Goal: Find specific page/section: Find specific page/section

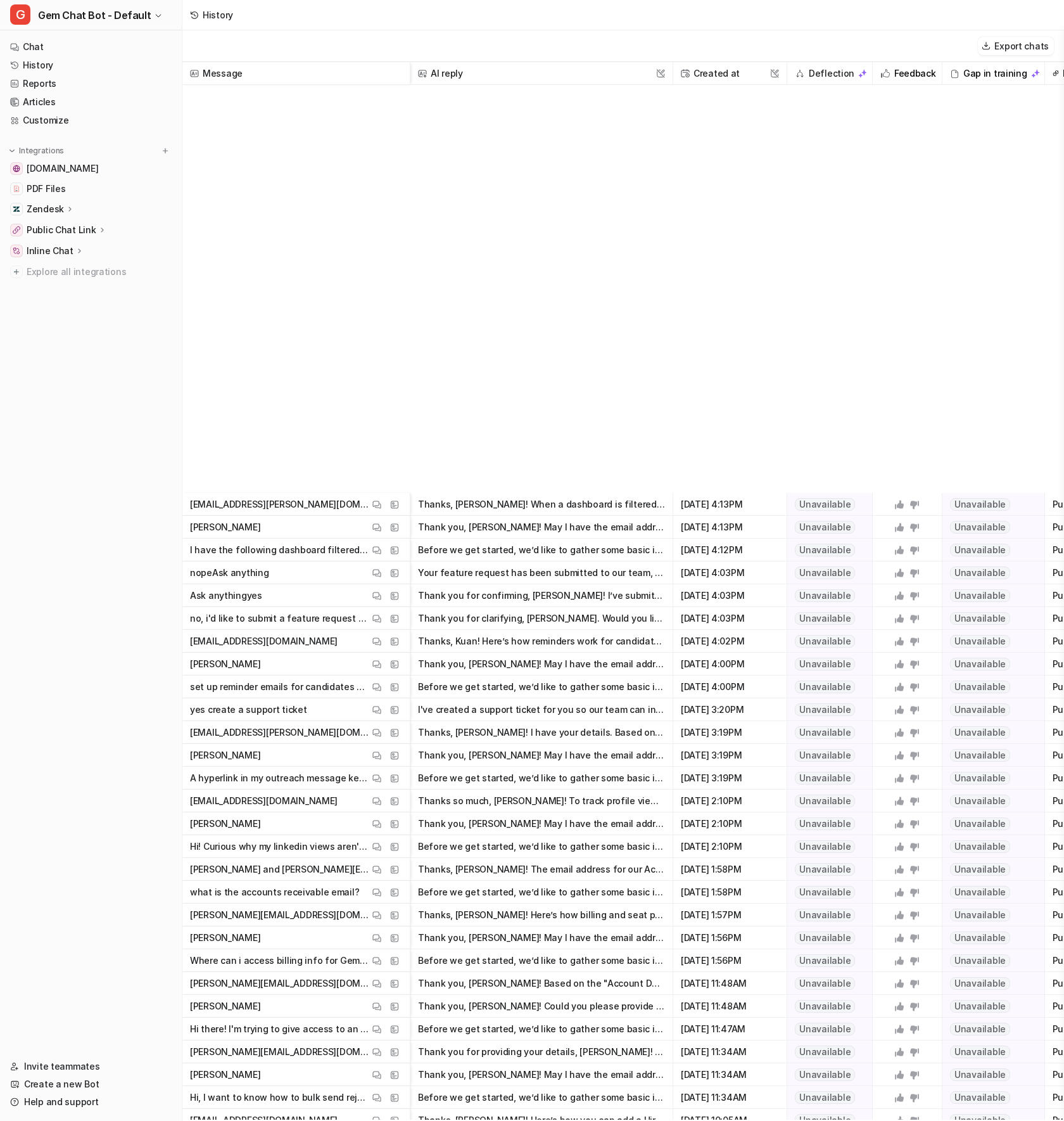
scroll to position [1895, 0]
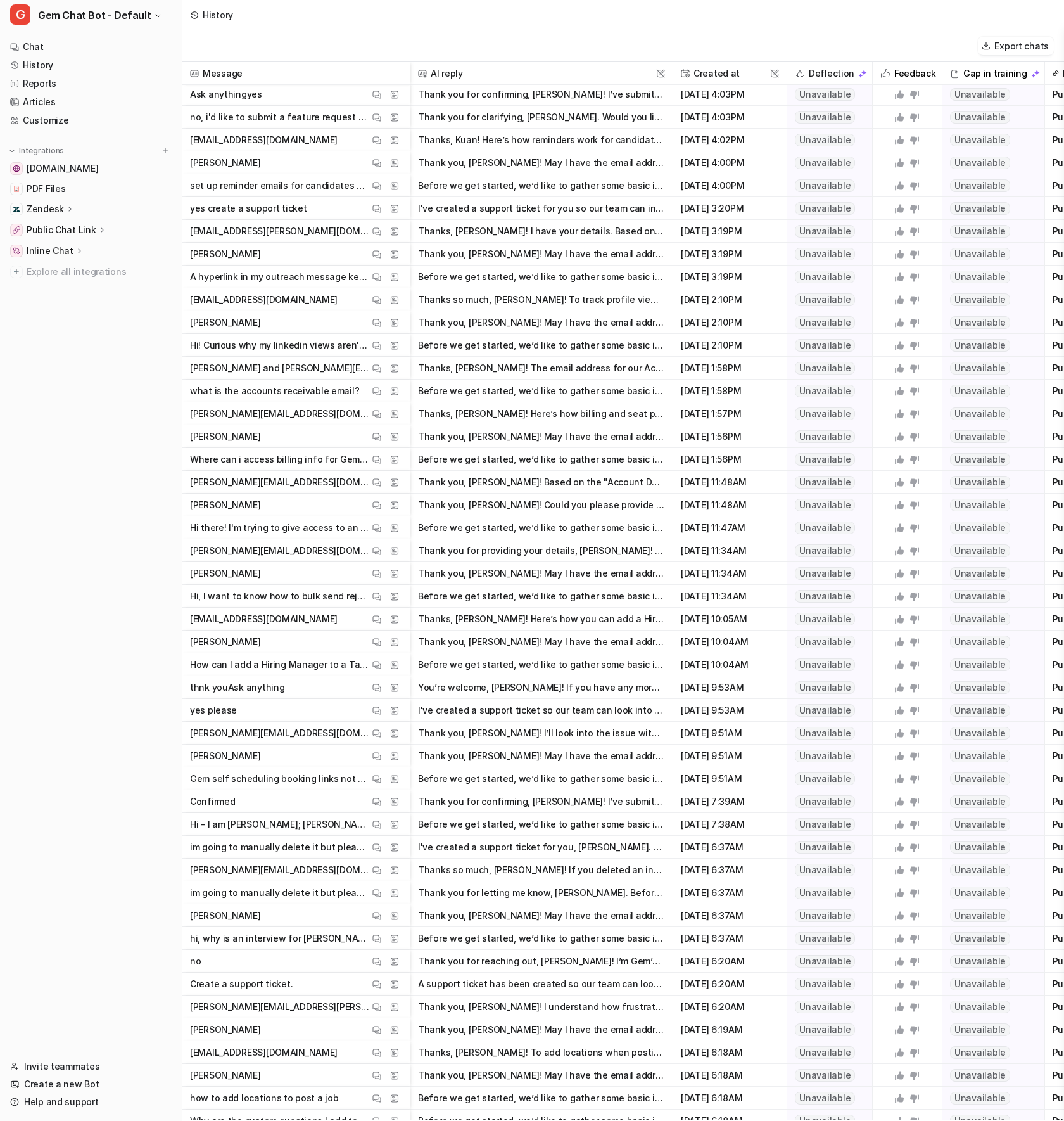
click at [78, 417] on nav "Chat History Reports Articles Customize Integrations [DOMAIN_NAME] PDF Files Ze…" at bounding box center [91, 540] width 182 height 1015
click at [77, 418] on nav "Chat History Reports Articles Customize Integrations [DOMAIN_NAME] PDF Files Ze…" at bounding box center [91, 540] width 182 height 1015
drag, startPoint x: 77, startPoint y: 418, endPoint x: 19, endPoint y: 427, distance: 58.7
click at [19, 427] on nav "Chat History Reports Articles Customize Integrations [DOMAIN_NAME] PDF Files Ze…" at bounding box center [91, 540] width 182 height 1015
click at [20, 427] on nav "Chat History Reports Articles Customize Integrations [DOMAIN_NAME] PDF Files Ze…" at bounding box center [91, 540] width 182 height 1015
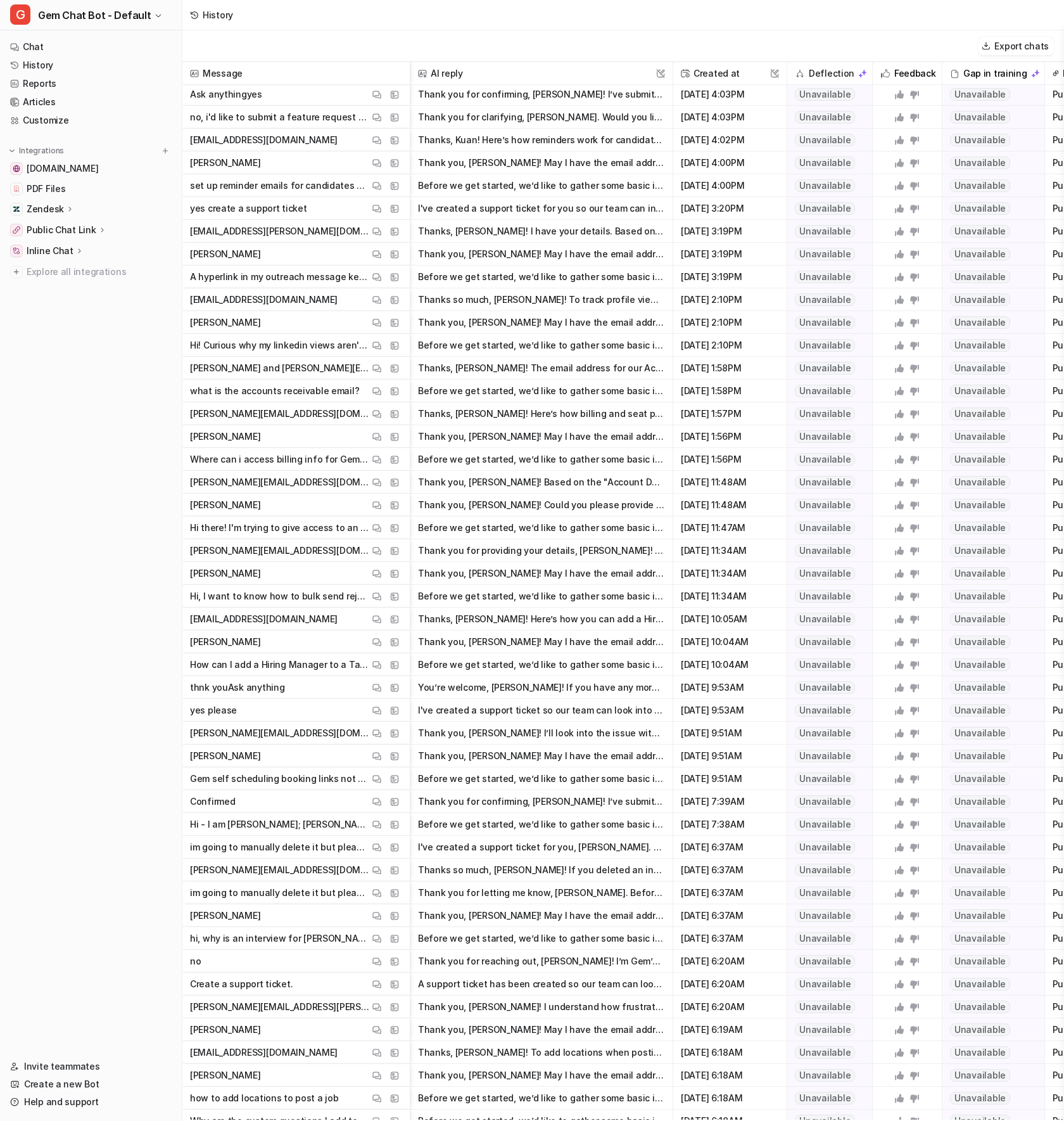
click at [76, 426] on nav "Chat History Reports Articles Customize Integrations [DOMAIN_NAME] PDF Files Ze…" at bounding box center [91, 540] width 182 height 1015
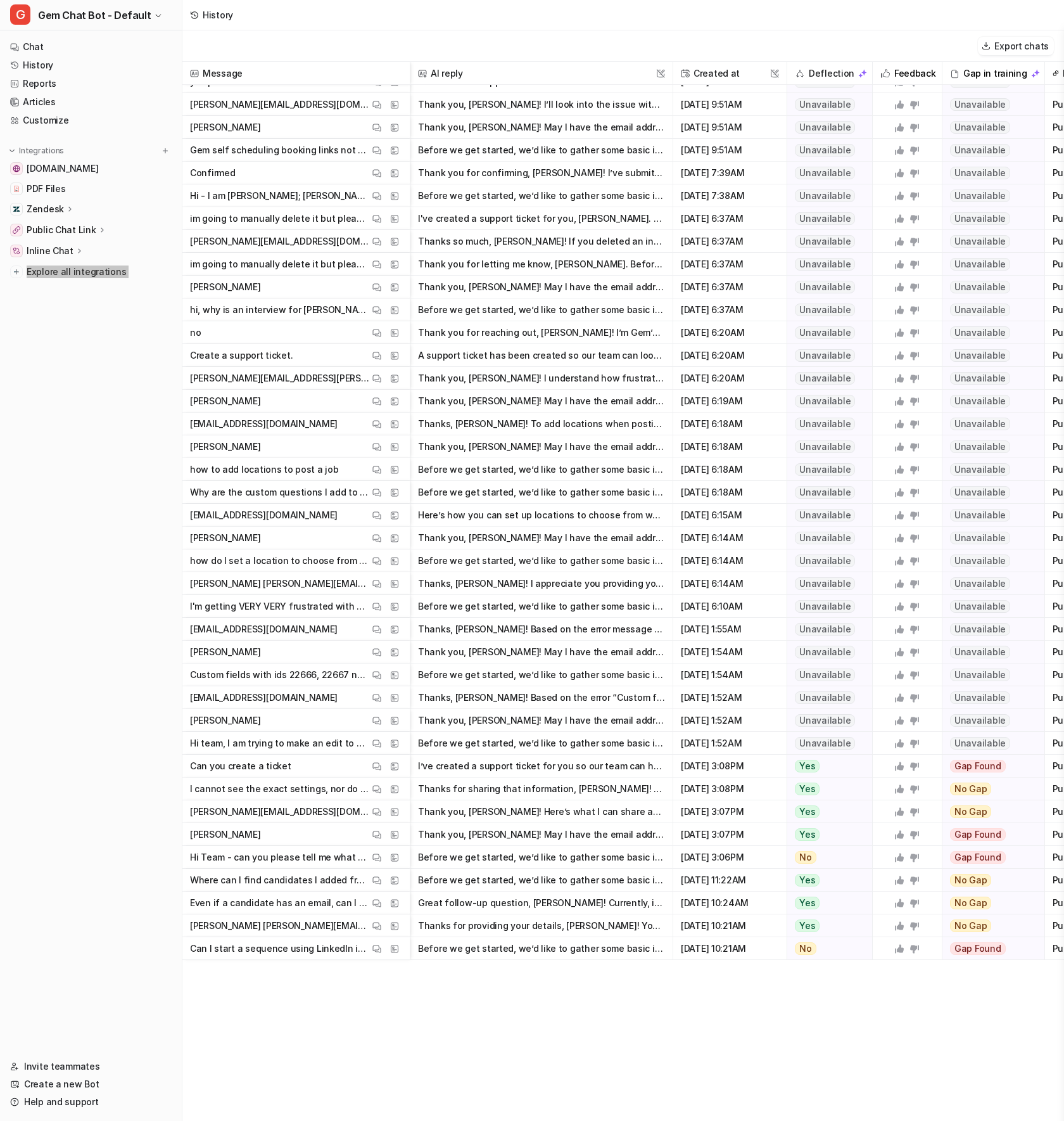
scroll to position [2265, 0]
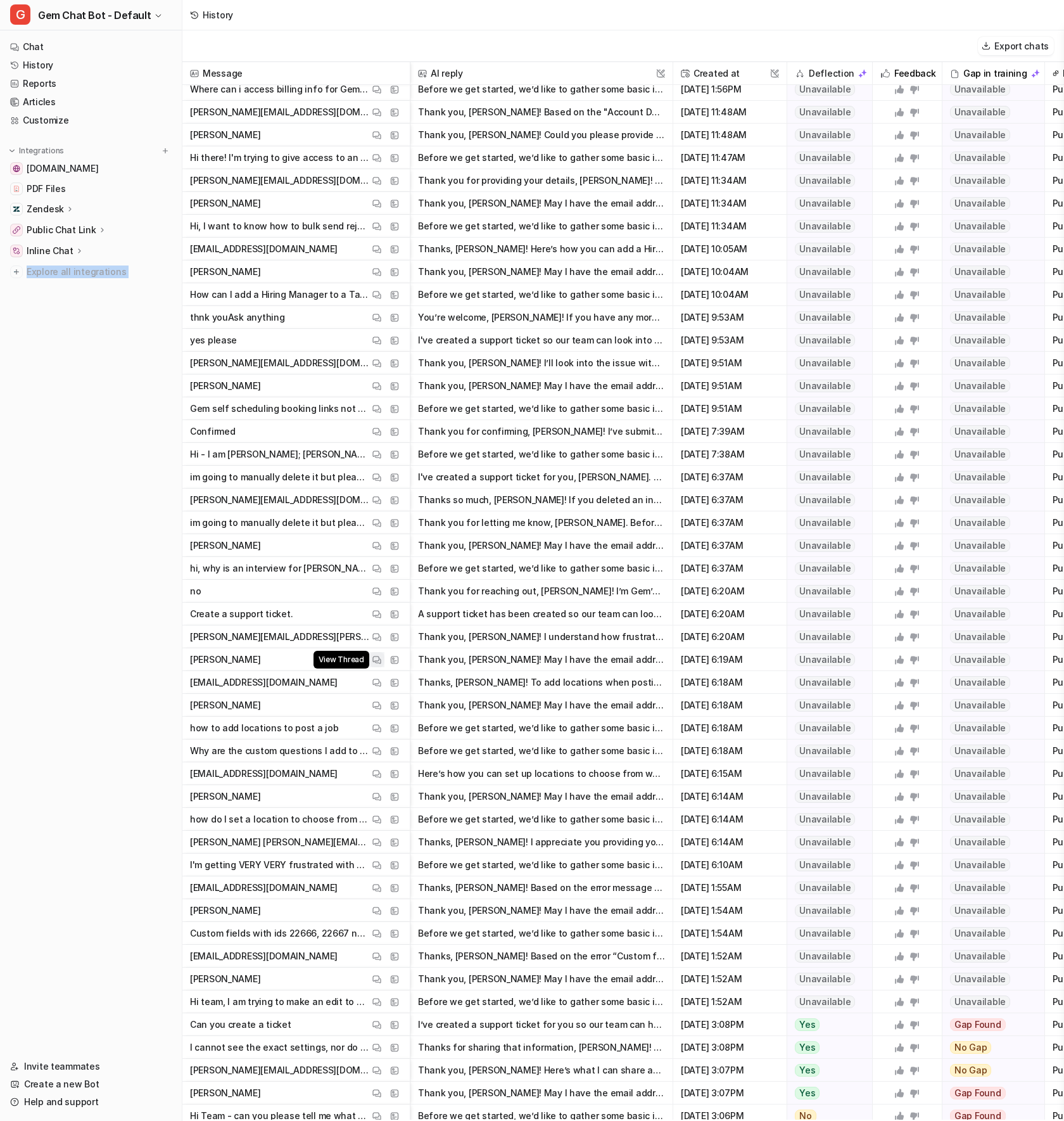
click at [383, 660] on button "View Thread" at bounding box center [377, 659] width 15 height 15
